Goal: Information Seeking & Learning: Learn about a topic

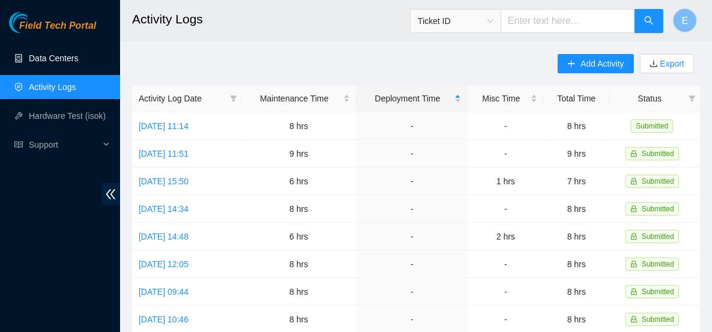
click at [69, 63] on link "Data Centers" at bounding box center [53, 58] width 49 height 10
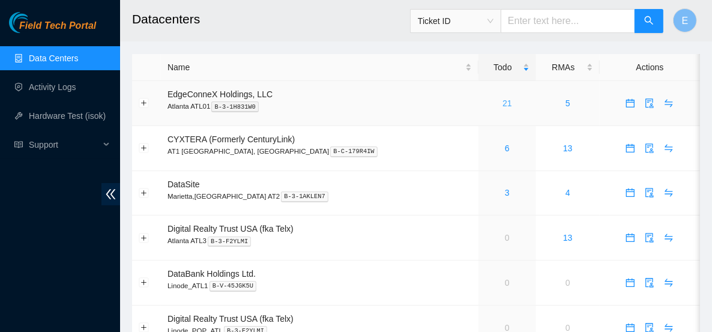
click at [502, 103] on link "21" at bounding box center [507, 103] width 10 height 10
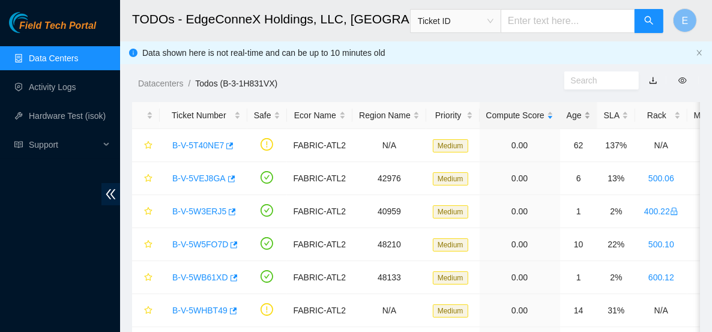
click at [568, 115] on div "Age" at bounding box center [579, 115] width 24 height 13
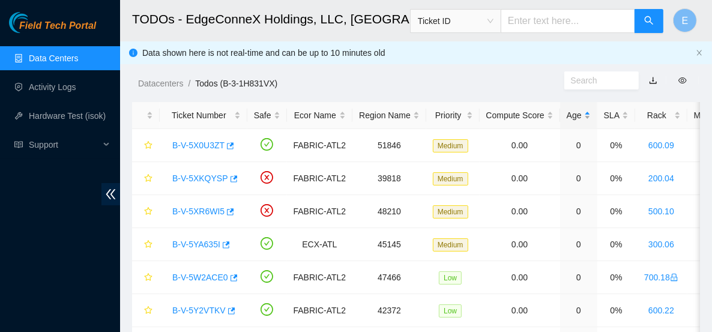
click at [568, 115] on div "Age" at bounding box center [579, 115] width 24 height 13
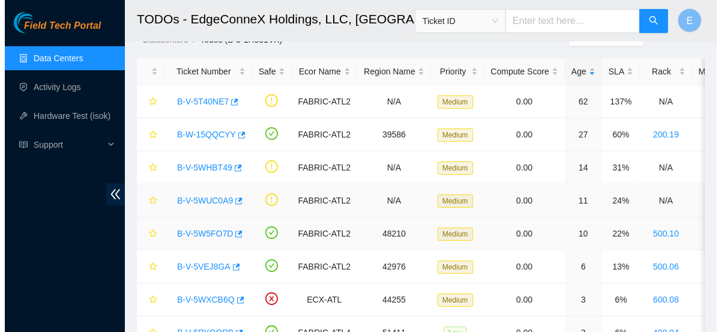
scroll to position [65, 0]
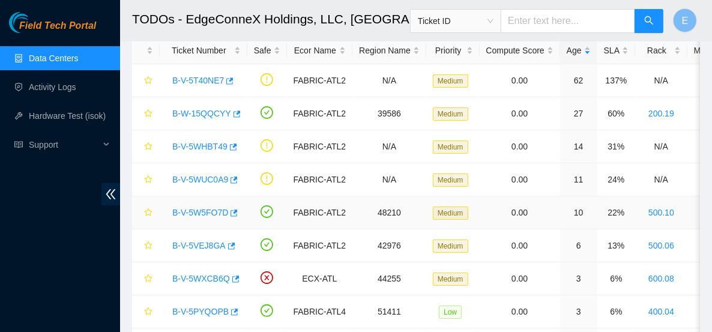
click at [203, 211] on link "B-V-5W5FO7D" at bounding box center [200, 213] width 56 height 10
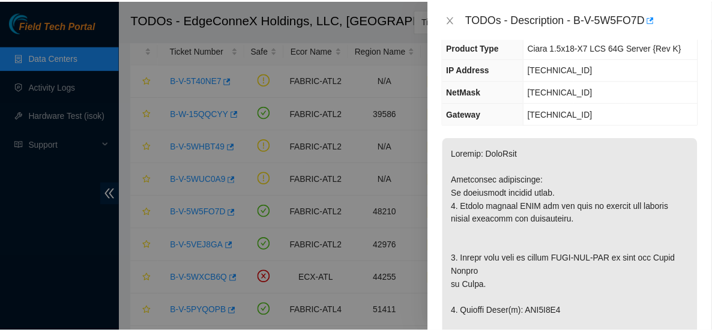
scroll to position [172, 0]
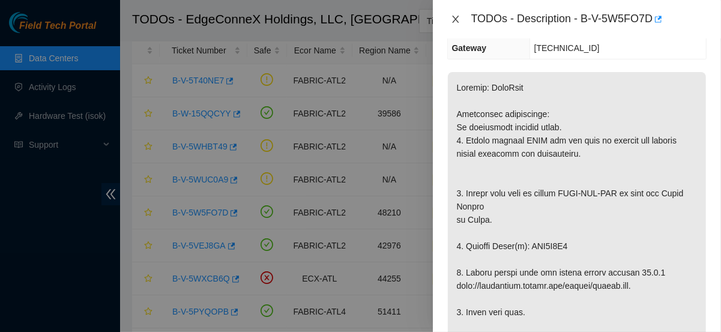
click at [455, 14] on icon "close" at bounding box center [456, 19] width 10 height 10
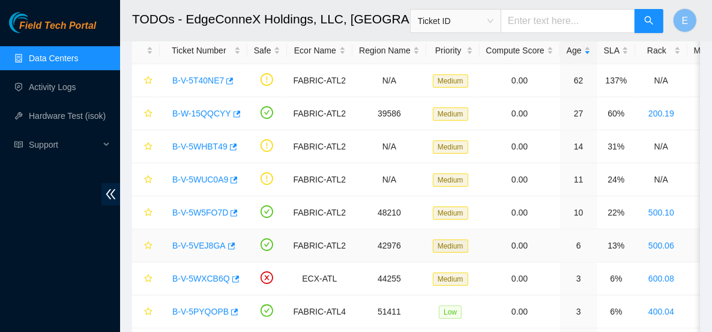
click at [207, 242] on link "B-V-5VEJ8GA" at bounding box center [198, 246] width 53 height 10
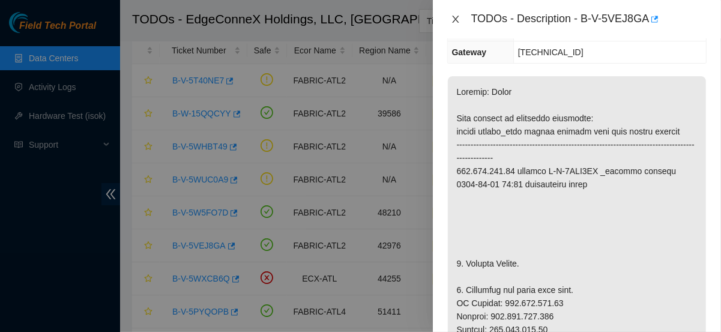
click at [459, 20] on icon "close" at bounding box center [456, 19] width 10 height 10
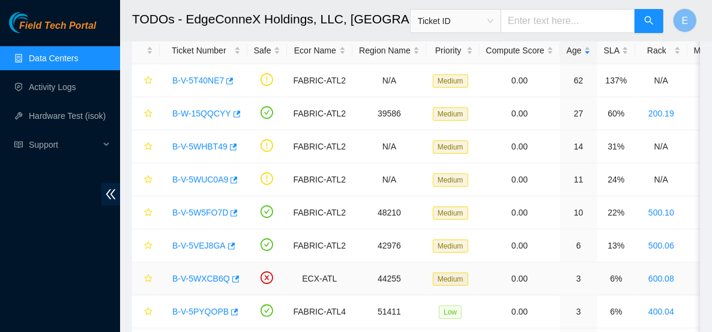
click at [202, 274] on link "B-V-5WXCB6Q" at bounding box center [201, 279] width 58 height 10
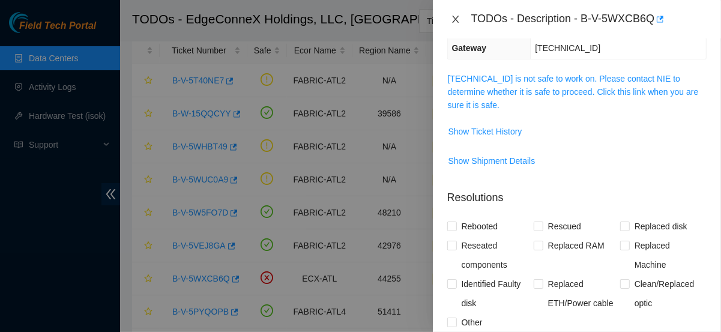
click at [453, 17] on icon "close" at bounding box center [456, 19] width 10 height 10
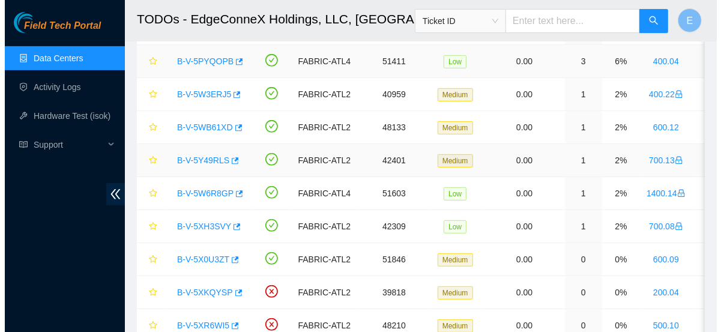
scroll to position [328, 0]
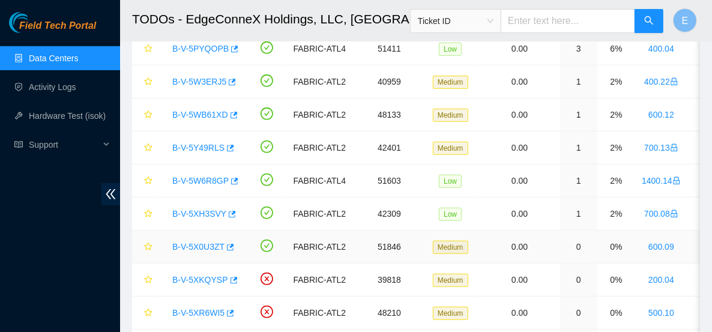
click at [195, 244] on link "B-V-5X0U3ZT" at bounding box center [198, 247] width 52 height 10
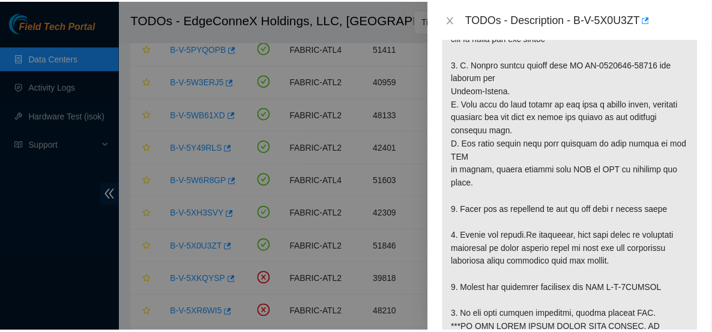
scroll to position [373, 0]
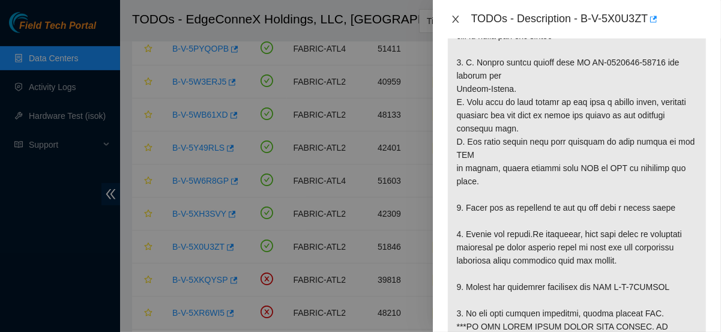
click at [454, 17] on icon "close" at bounding box center [455, 19] width 7 height 7
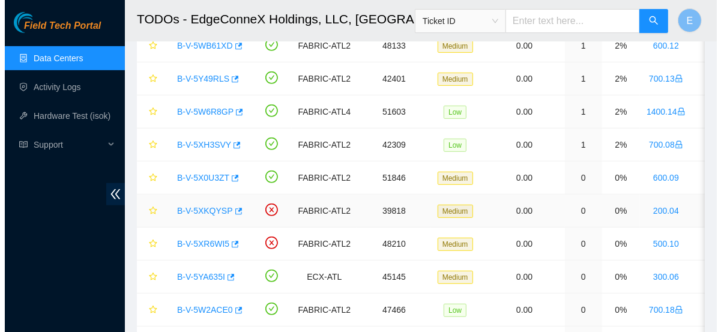
scroll to position [401, 0]
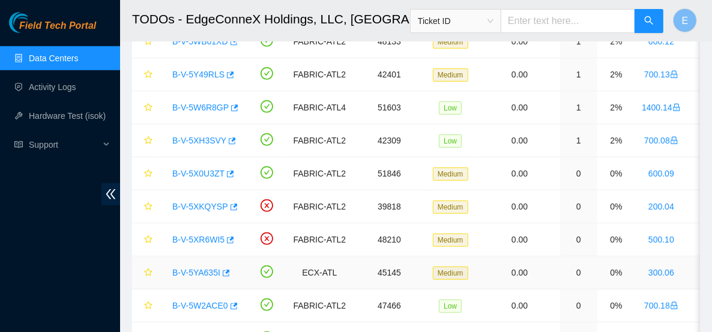
click at [208, 268] on link "B-V-5YA635I" at bounding box center [196, 273] width 48 height 10
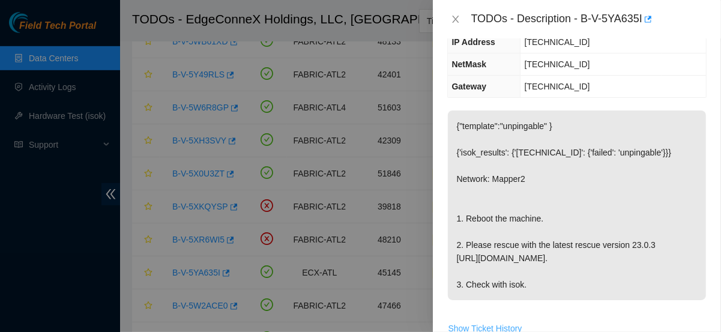
scroll to position [139, 0]
